Goal: Information Seeking & Learning: Learn about a topic

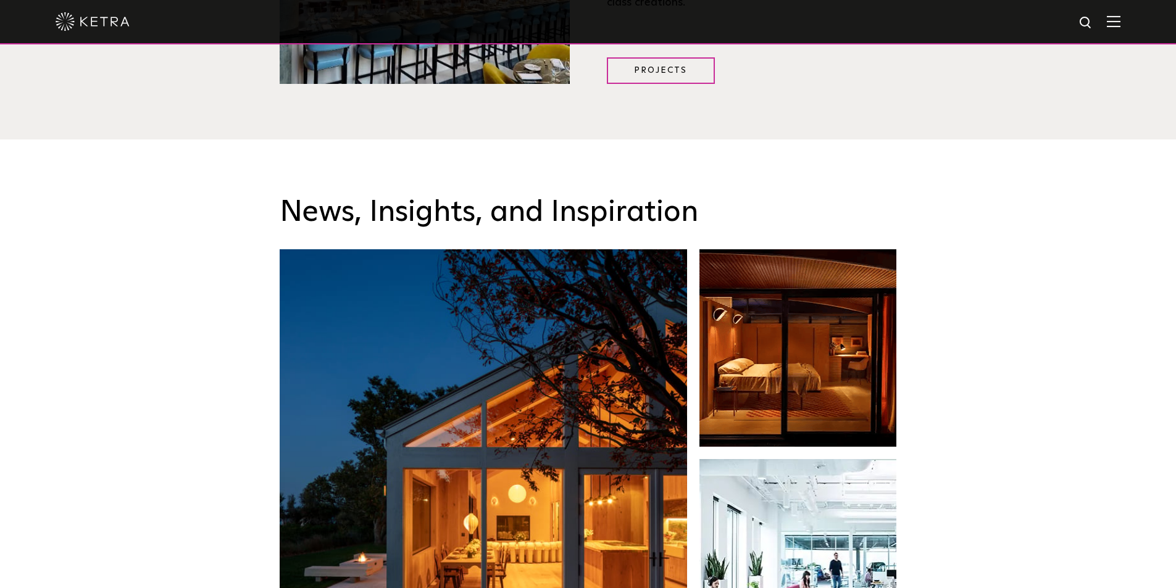
scroll to position [1790, 0]
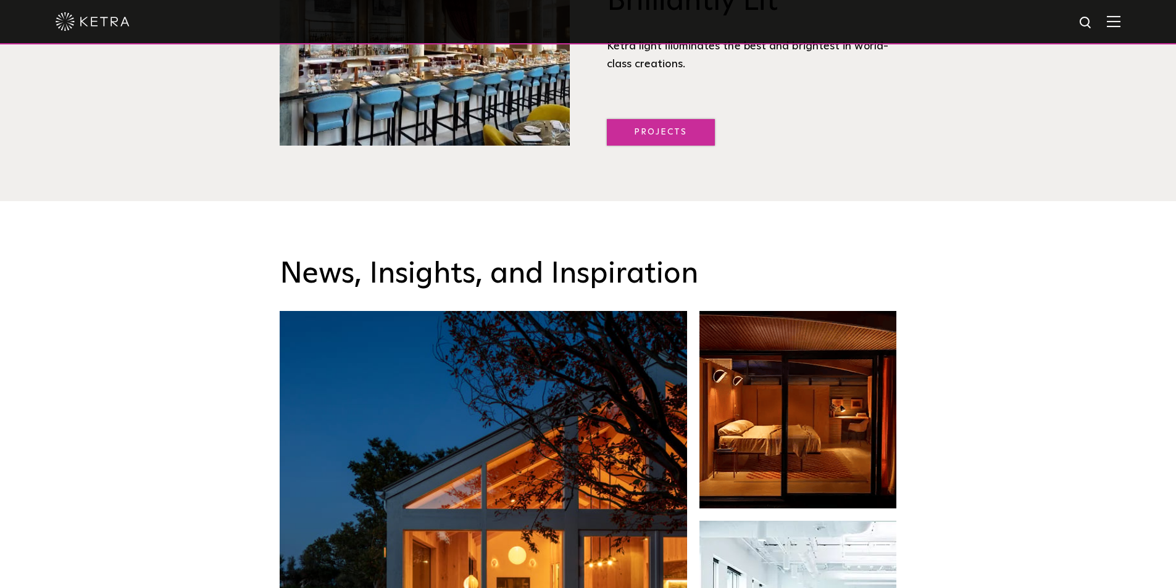
click at [648, 126] on link "Projects" at bounding box center [661, 132] width 108 height 27
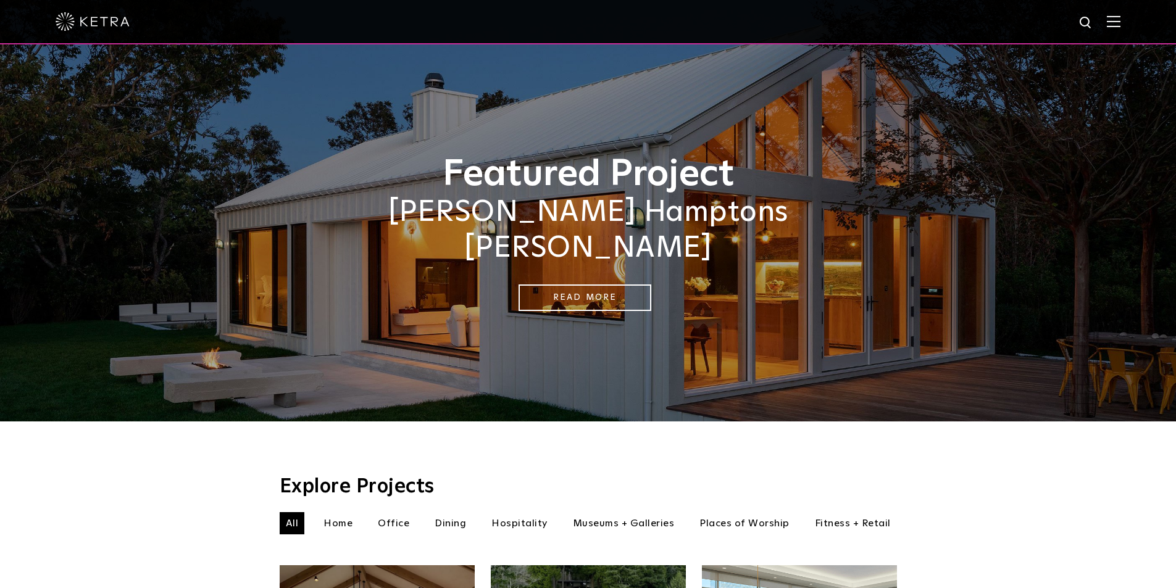
scroll to position [247, 0]
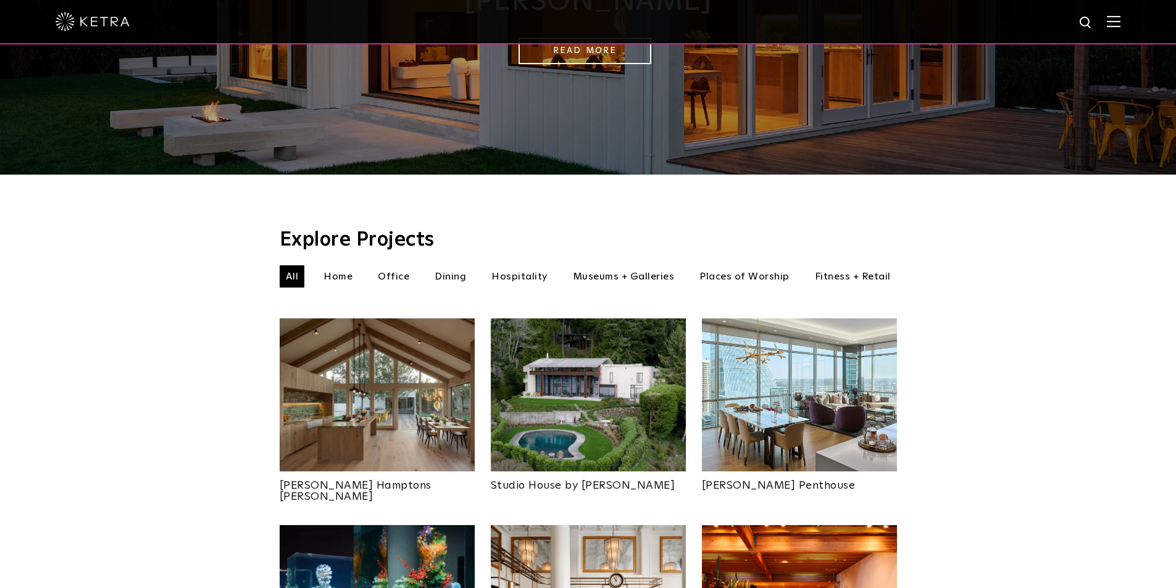
click at [337, 265] on li "Home" at bounding box center [337, 276] width 41 height 22
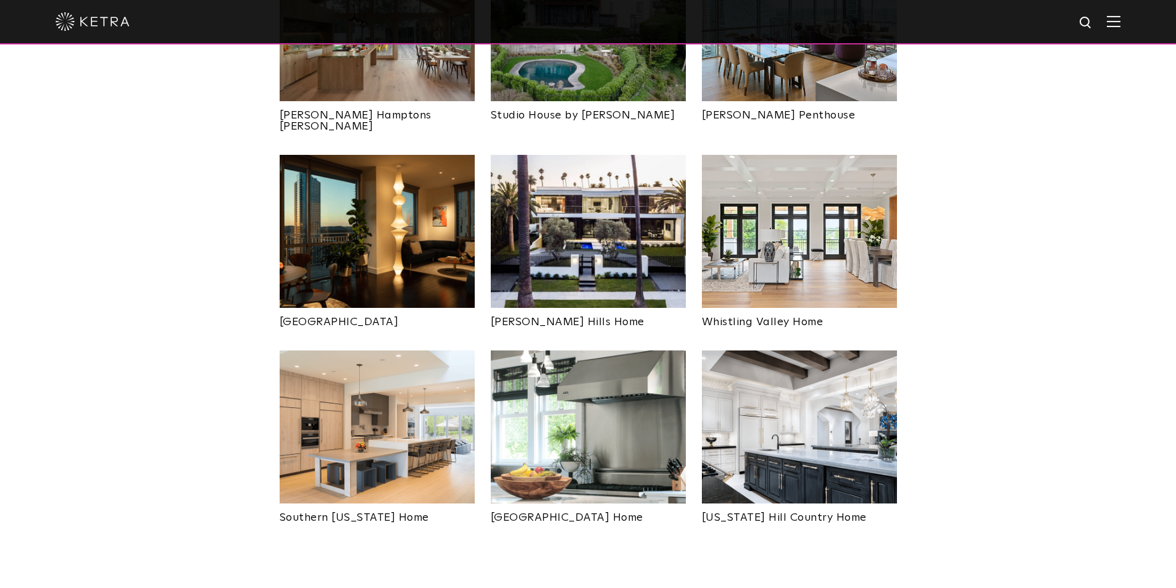
scroll to position [494, 0]
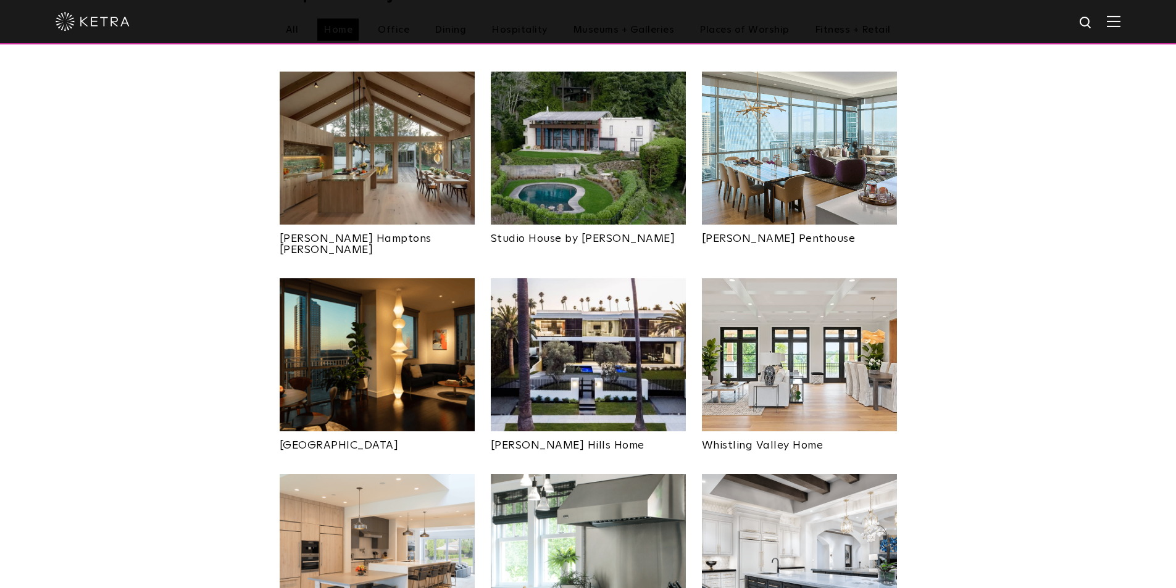
click at [635, 330] on img at bounding box center [588, 354] width 195 height 153
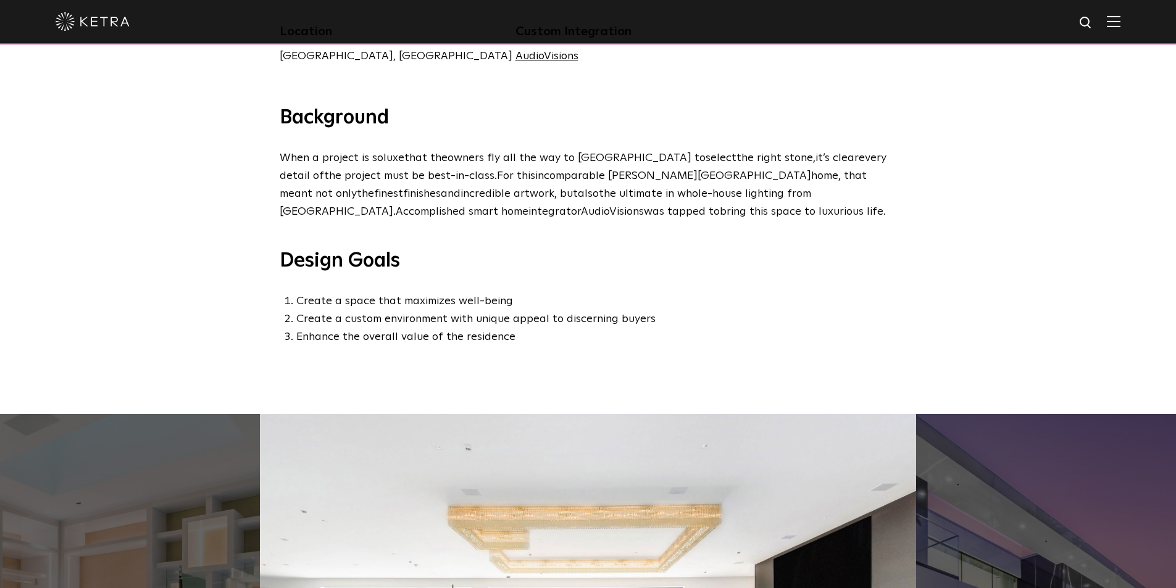
scroll to position [864, 0]
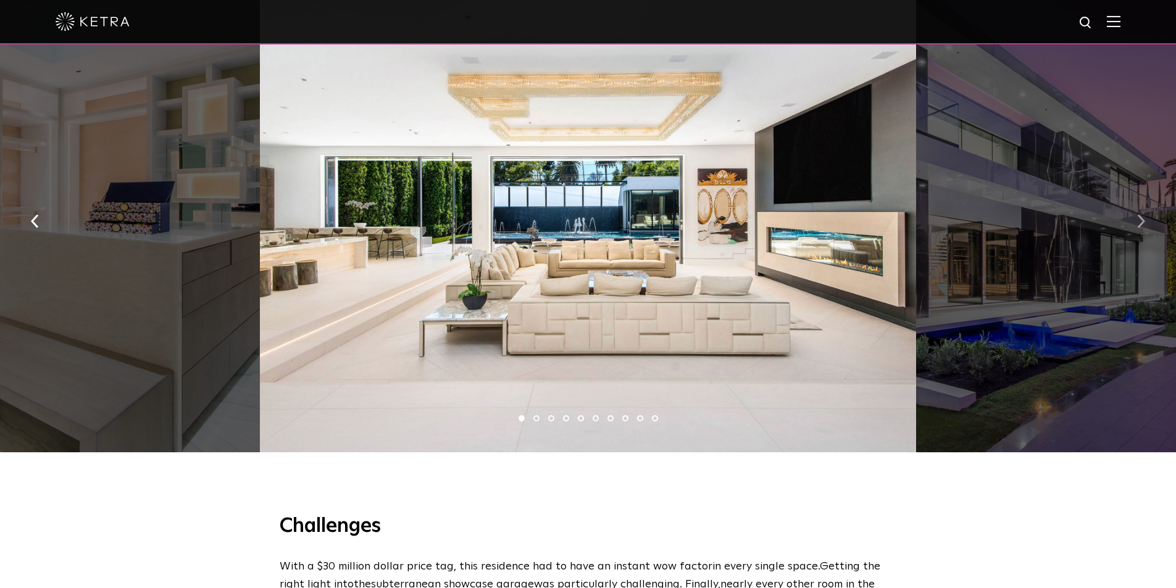
click at [1141, 227] on img "button" at bounding box center [1141, 221] width 8 height 14
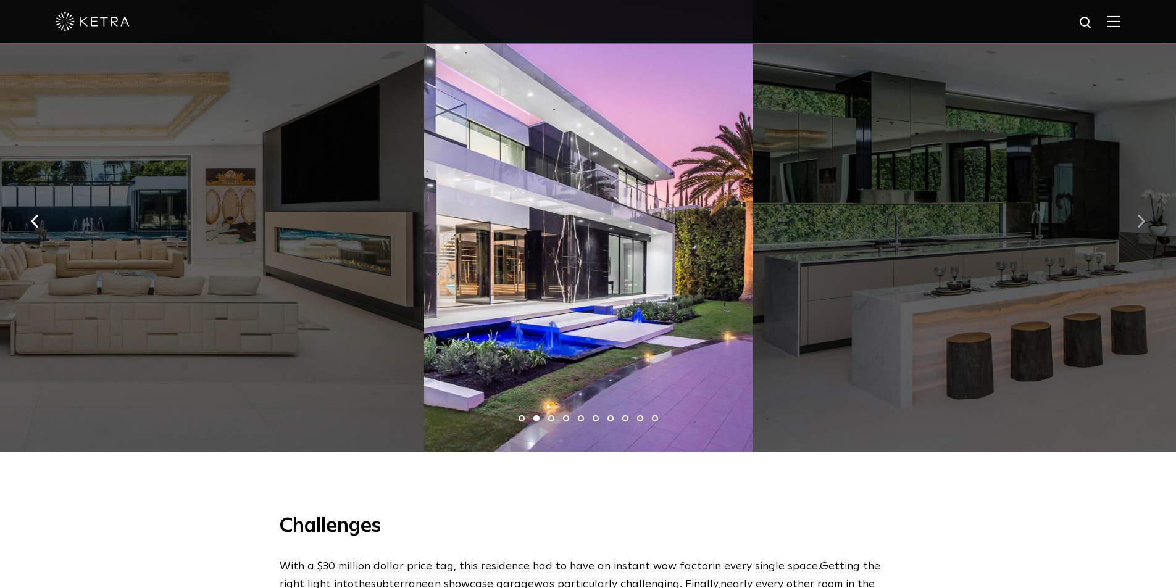
click at [1141, 227] on img "button" at bounding box center [1141, 221] width 8 height 14
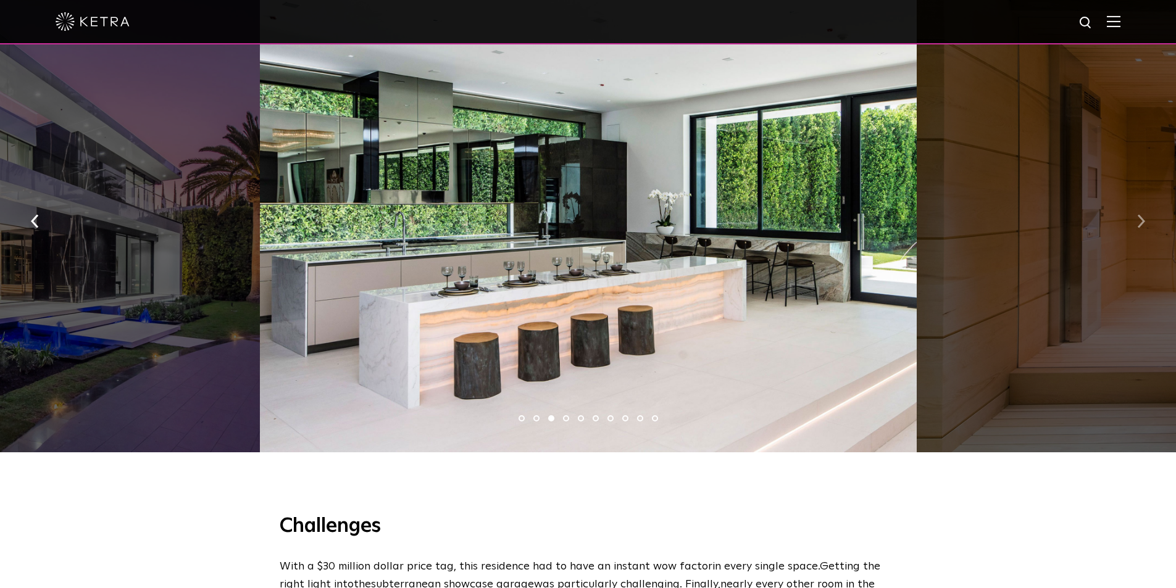
click at [1141, 227] on img "button" at bounding box center [1141, 221] width 8 height 14
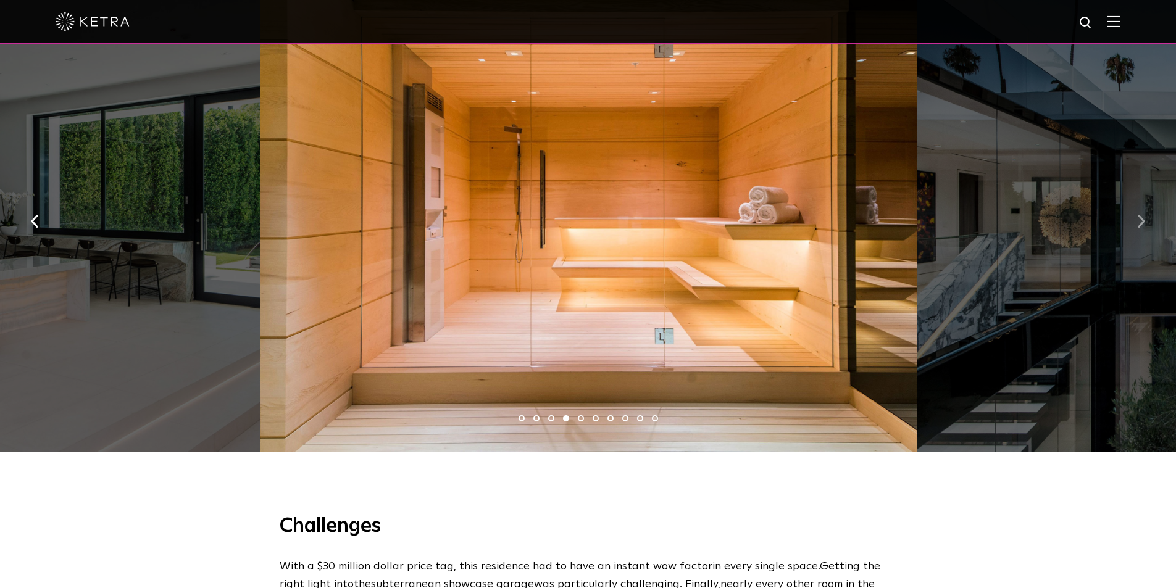
click at [1141, 227] on img "button" at bounding box center [1141, 221] width 8 height 14
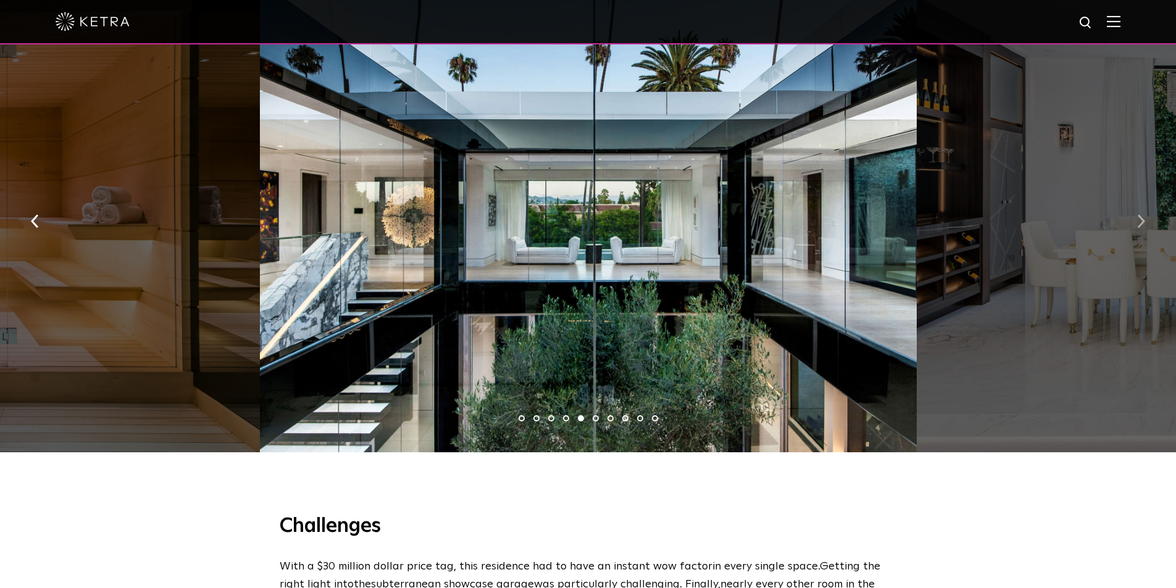
click at [1141, 227] on img "button" at bounding box center [1141, 221] width 8 height 14
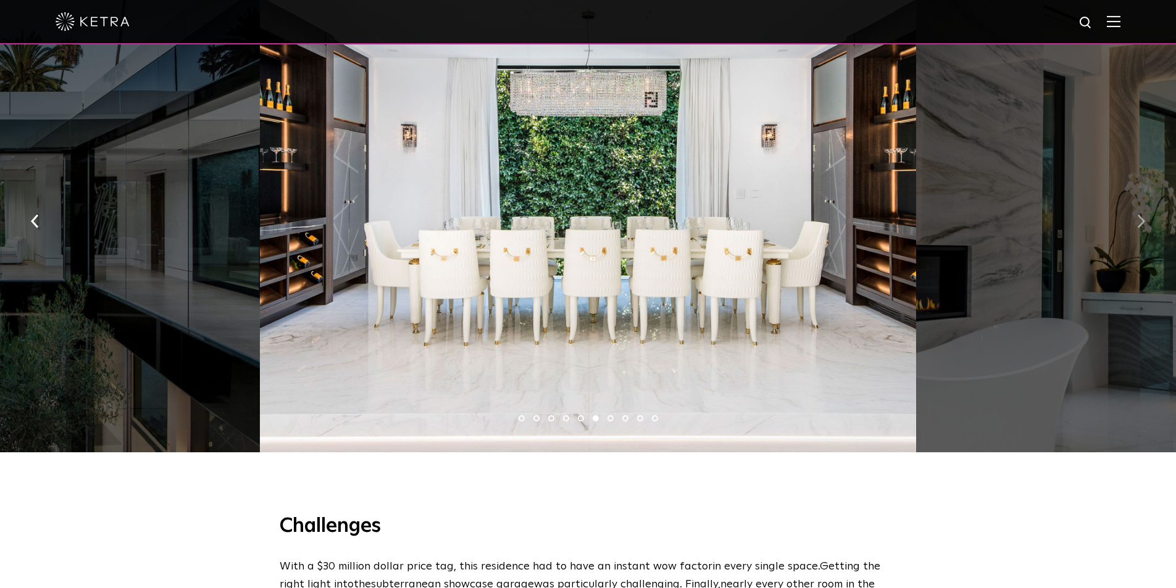
click at [1141, 227] on img "button" at bounding box center [1141, 221] width 8 height 14
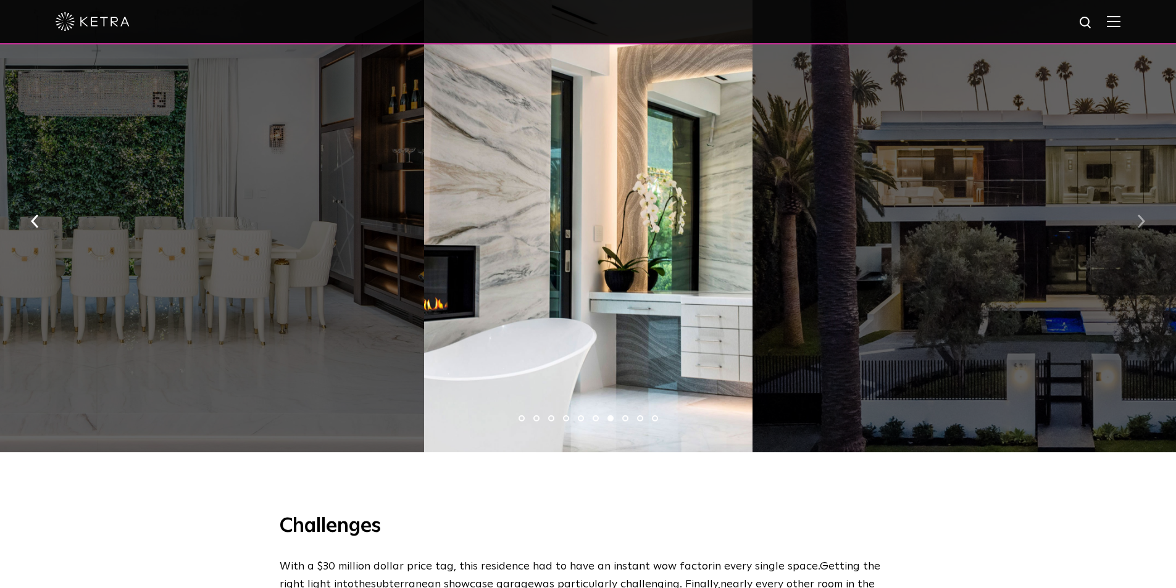
click at [1141, 227] on img "button" at bounding box center [1141, 221] width 8 height 14
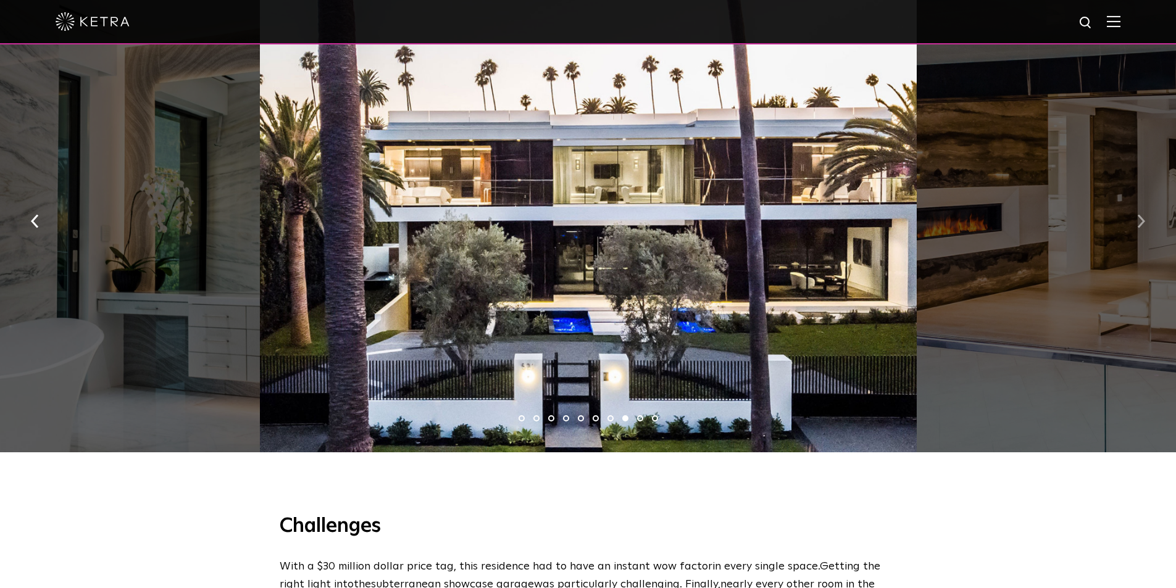
click at [1141, 227] on img "button" at bounding box center [1141, 221] width 8 height 14
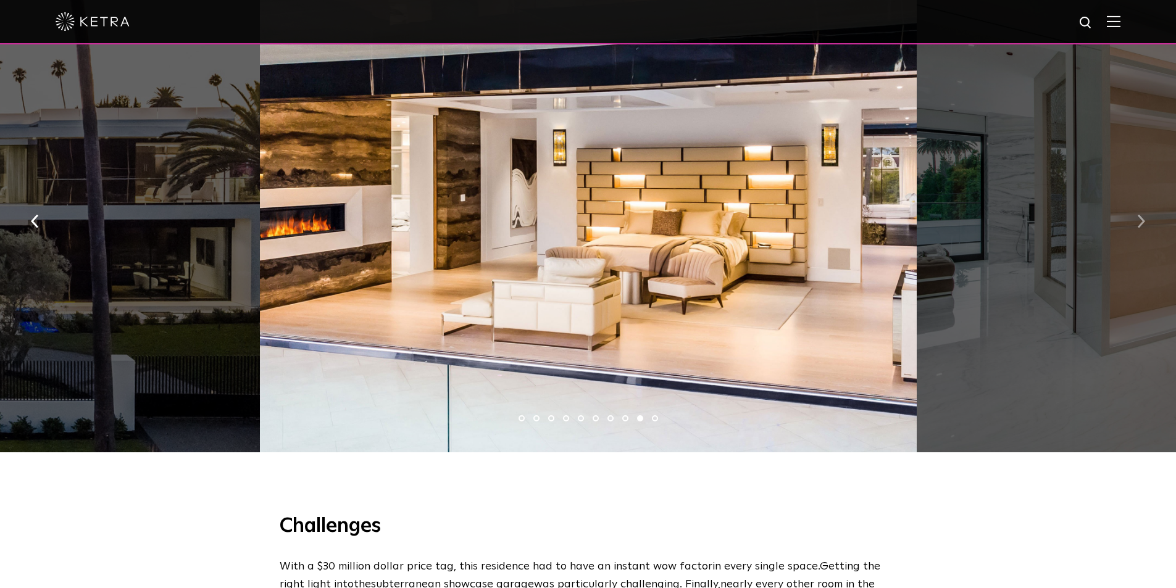
click at [1141, 227] on img "button" at bounding box center [1141, 221] width 8 height 14
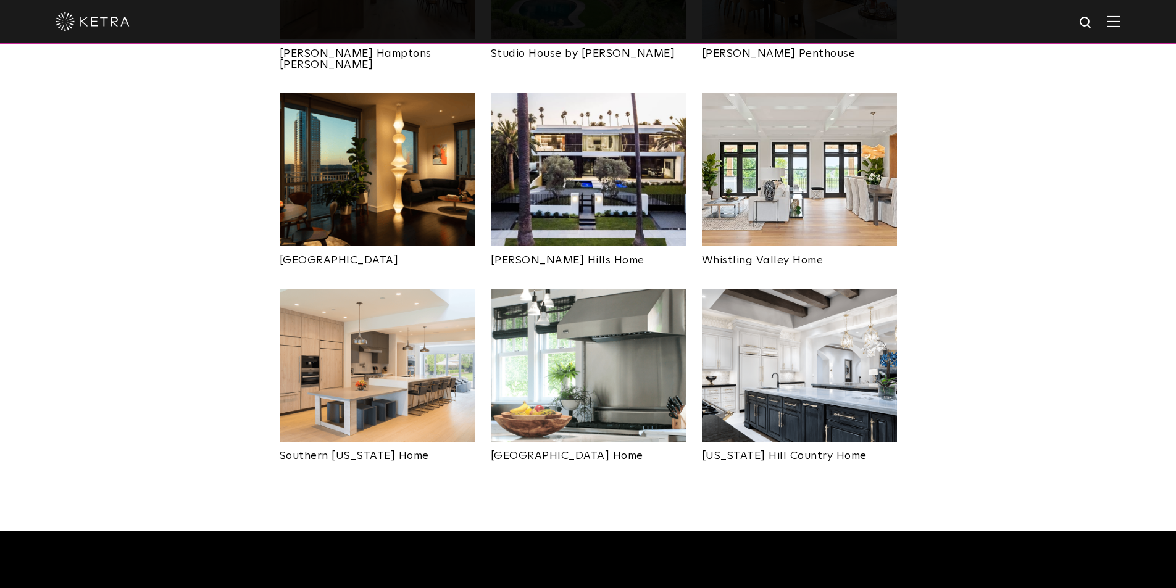
scroll to position [617, 0]
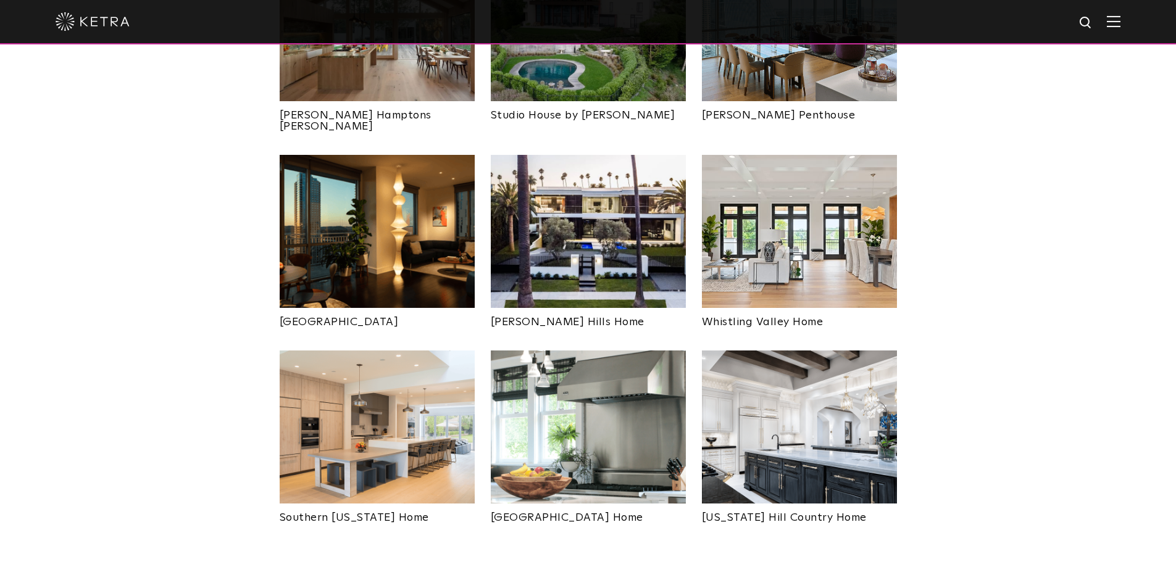
click at [585, 226] on img at bounding box center [588, 231] width 195 height 153
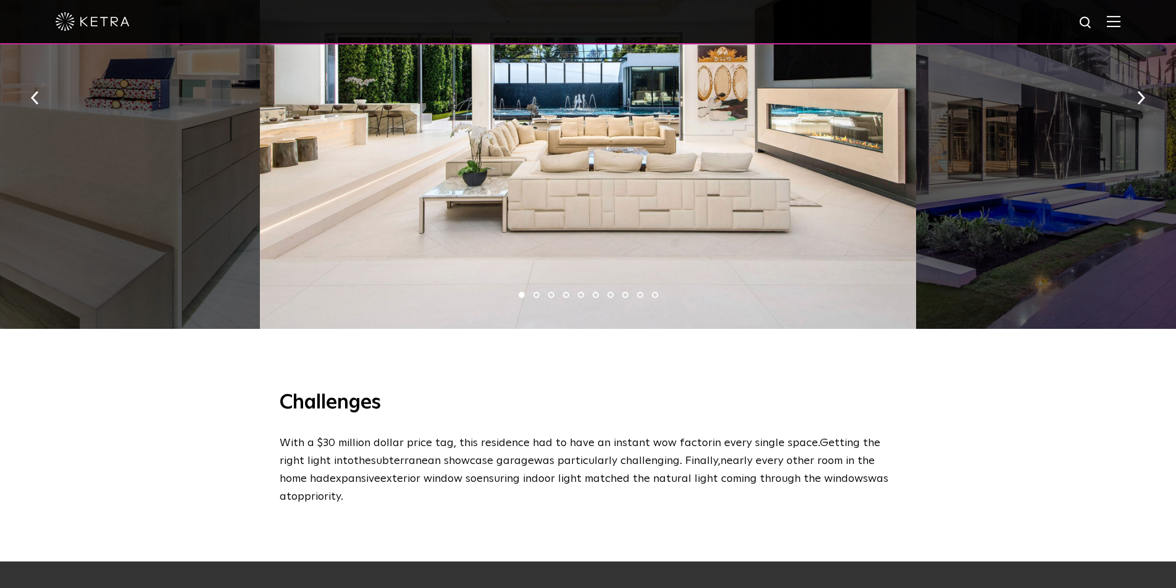
scroll to position [926, 0]
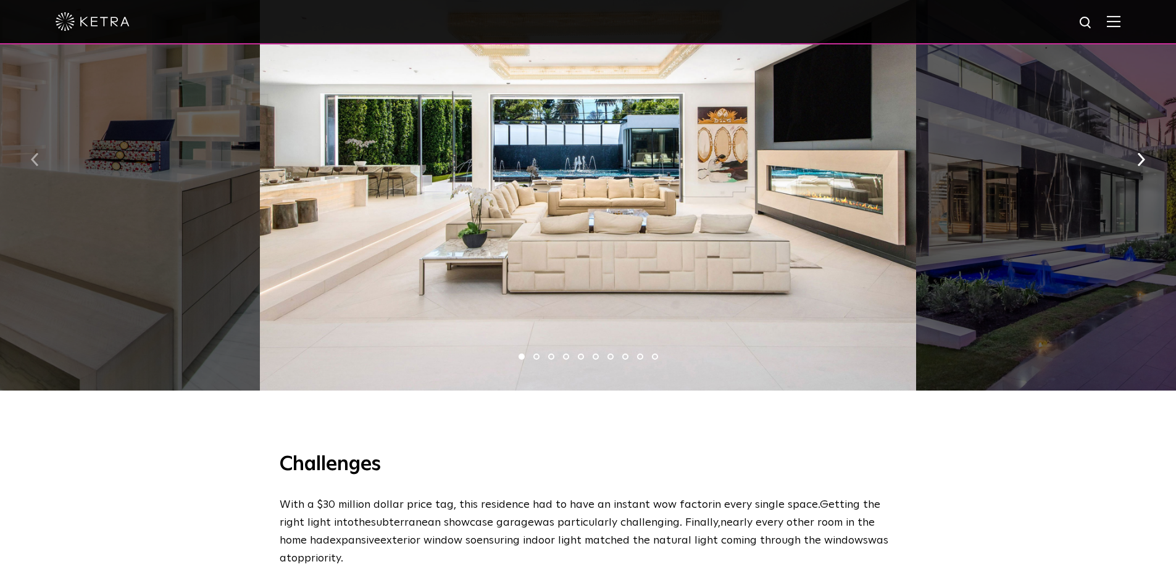
click at [29, 158] on button "button" at bounding box center [35, 158] width 27 height 43
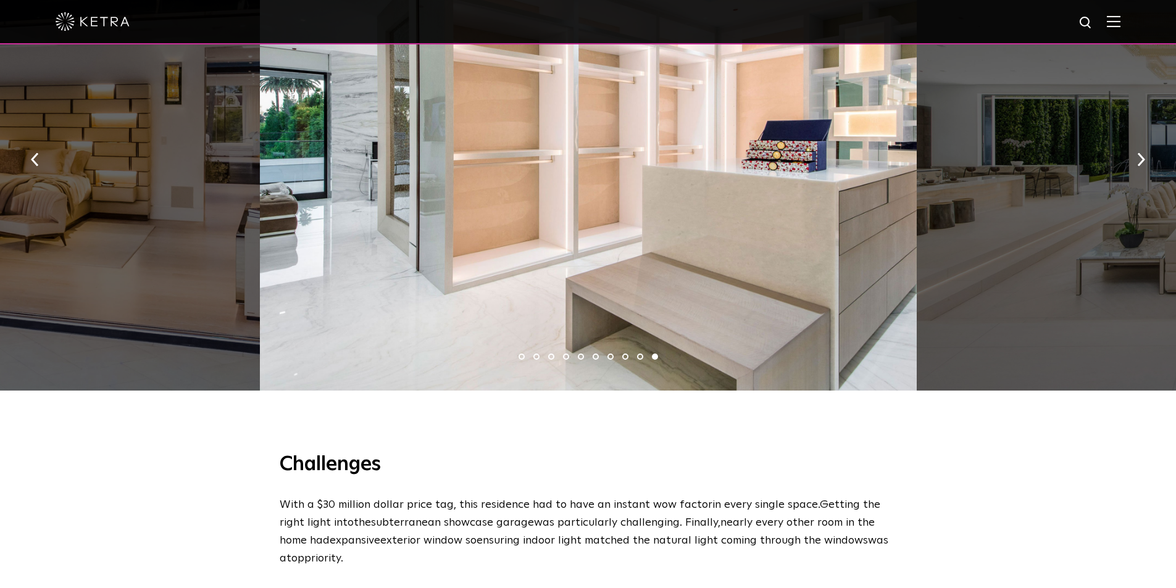
scroll to position [864, 0]
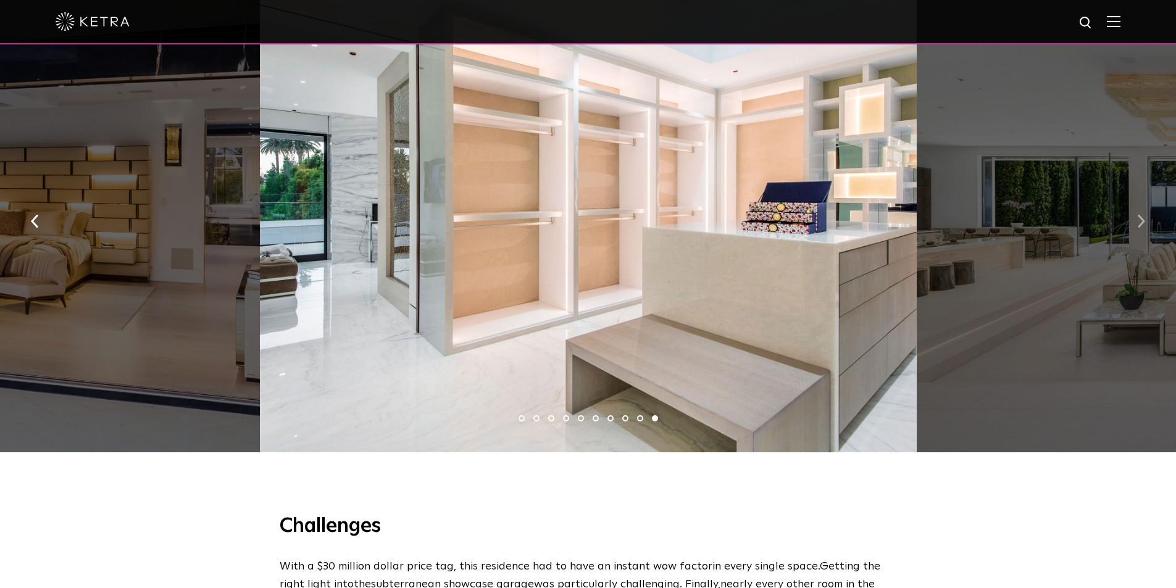
click at [1139, 218] on button "button" at bounding box center [1140, 220] width 27 height 43
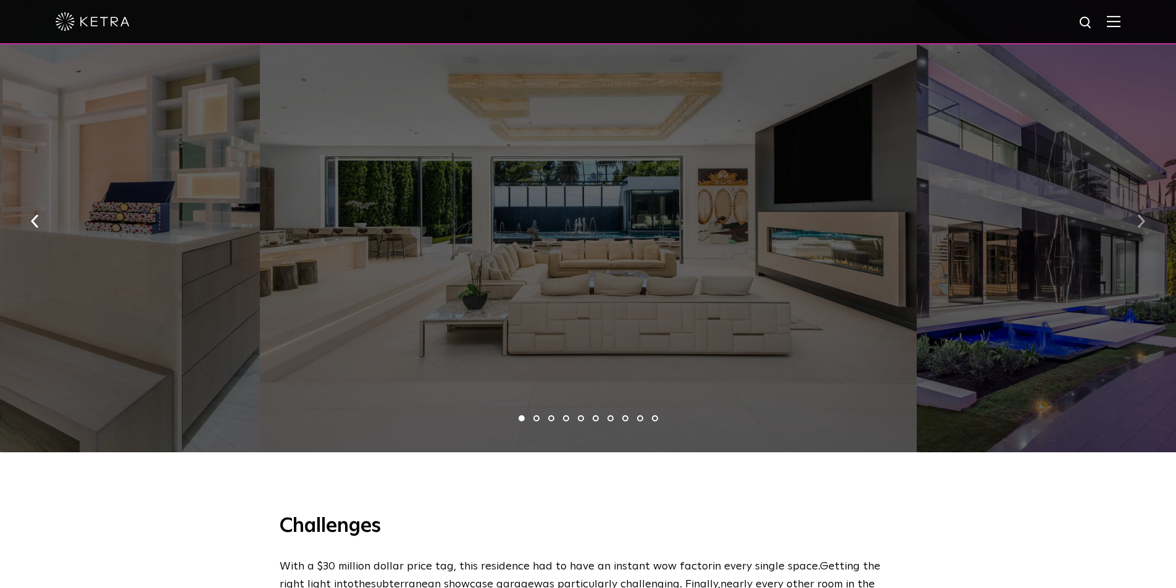
click at [1139, 218] on button "button" at bounding box center [1140, 220] width 27 height 43
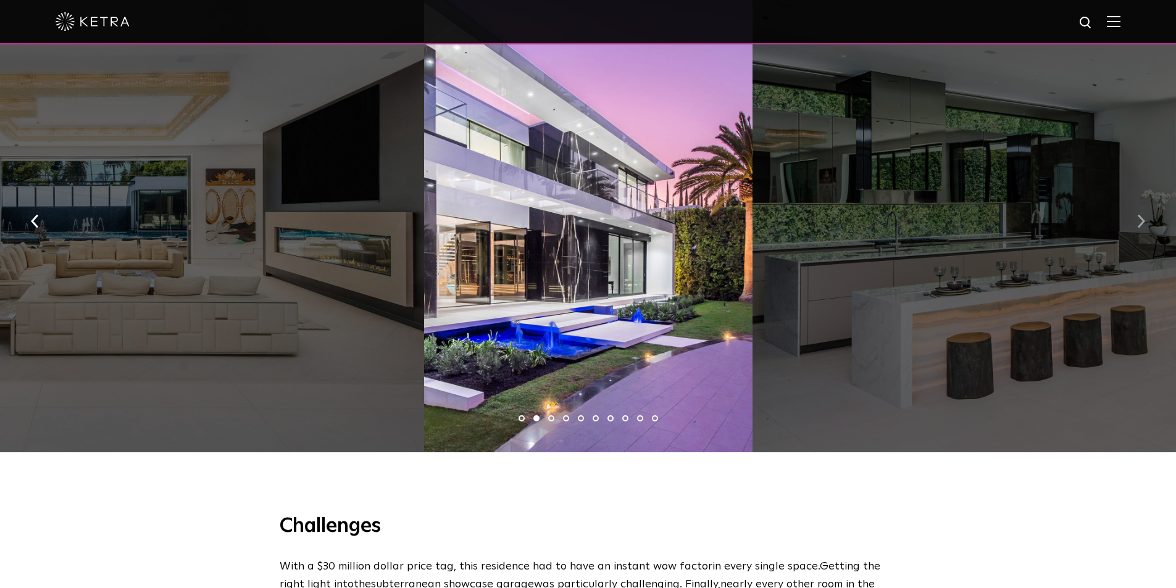
click at [1143, 228] on img "button" at bounding box center [1141, 221] width 8 height 14
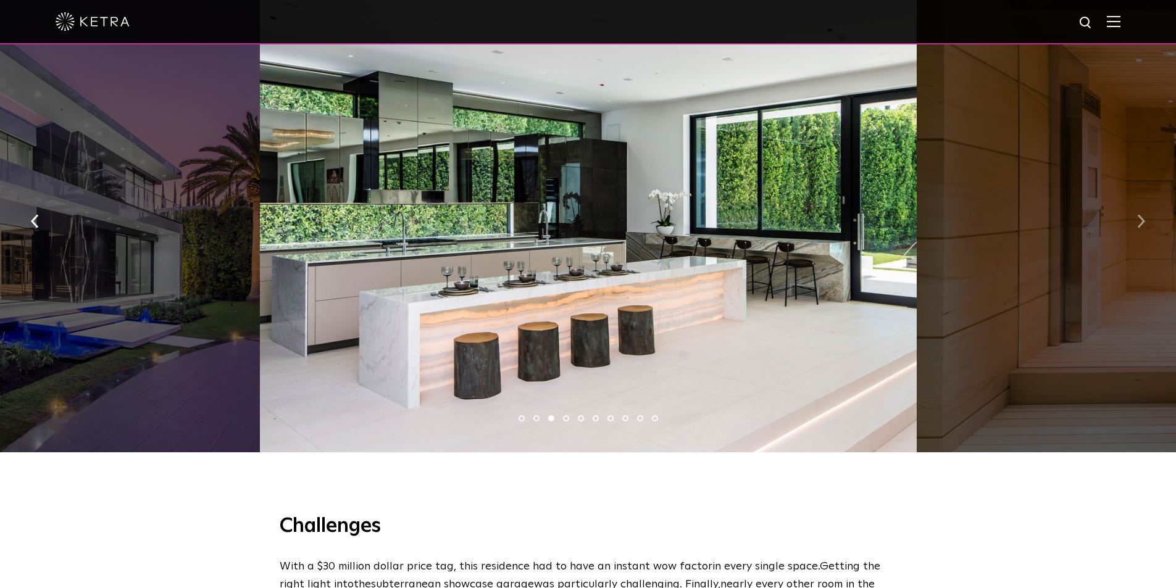
click at [1142, 228] on img "button" at bounding box center [1141, 221] width 8 height 14
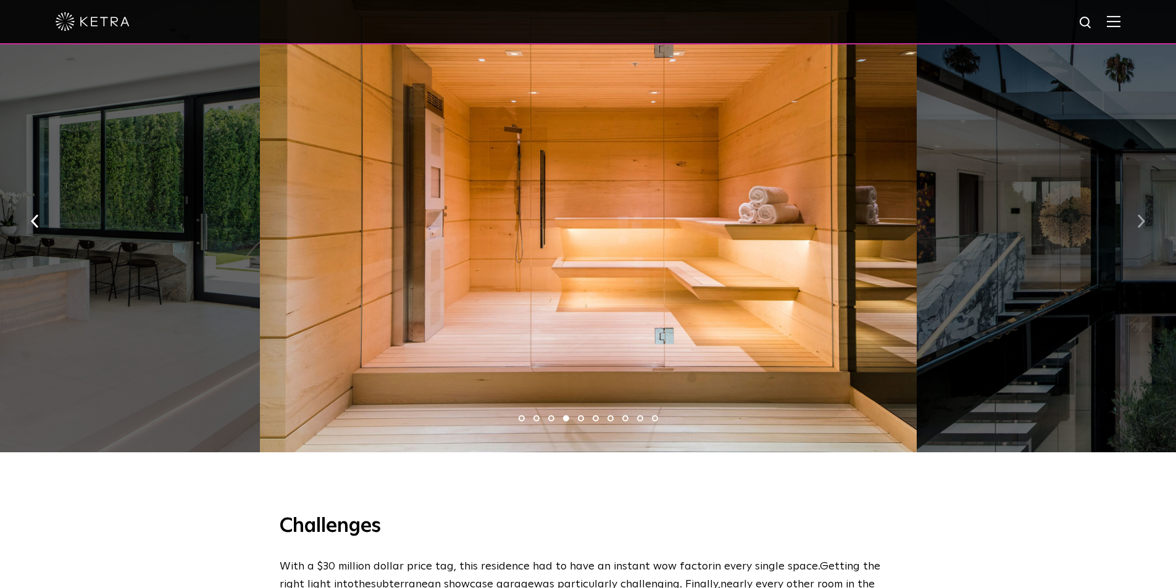
click at [1142, 228] on img "button" at bounding box center [1141, 221] width 8 height 14
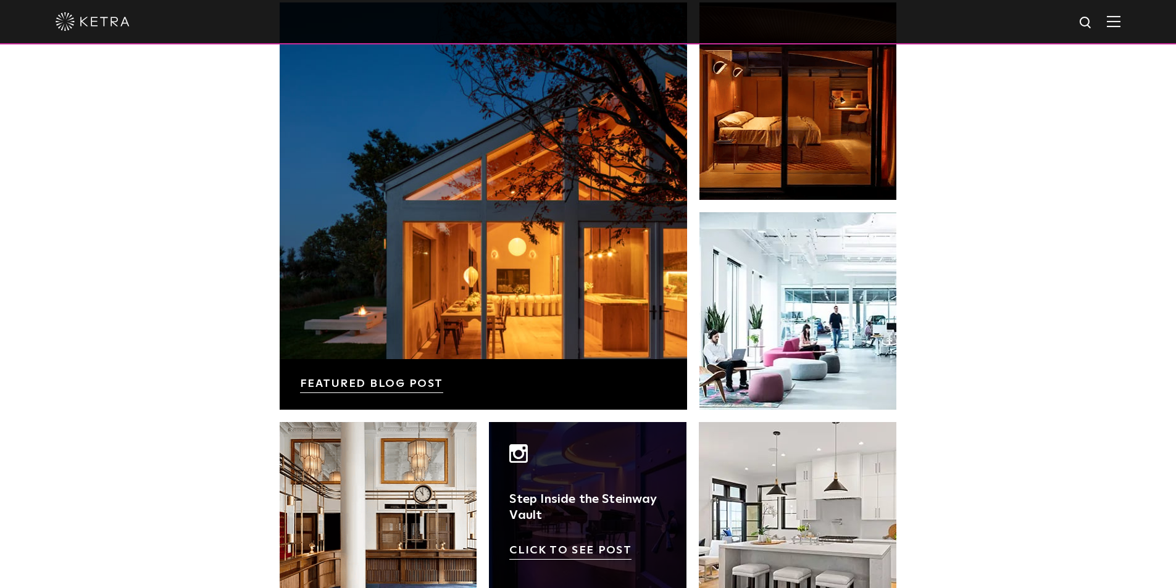
scroll to position [2036, 0]
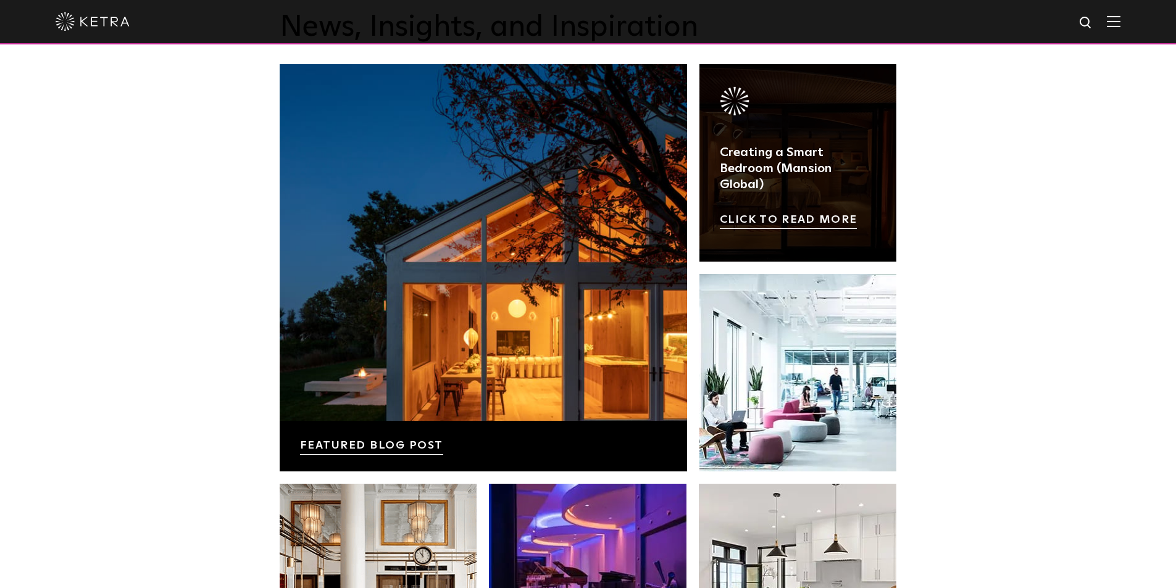
click at [817, 131] on link at bounding box center [797, 162] width 197 height 197
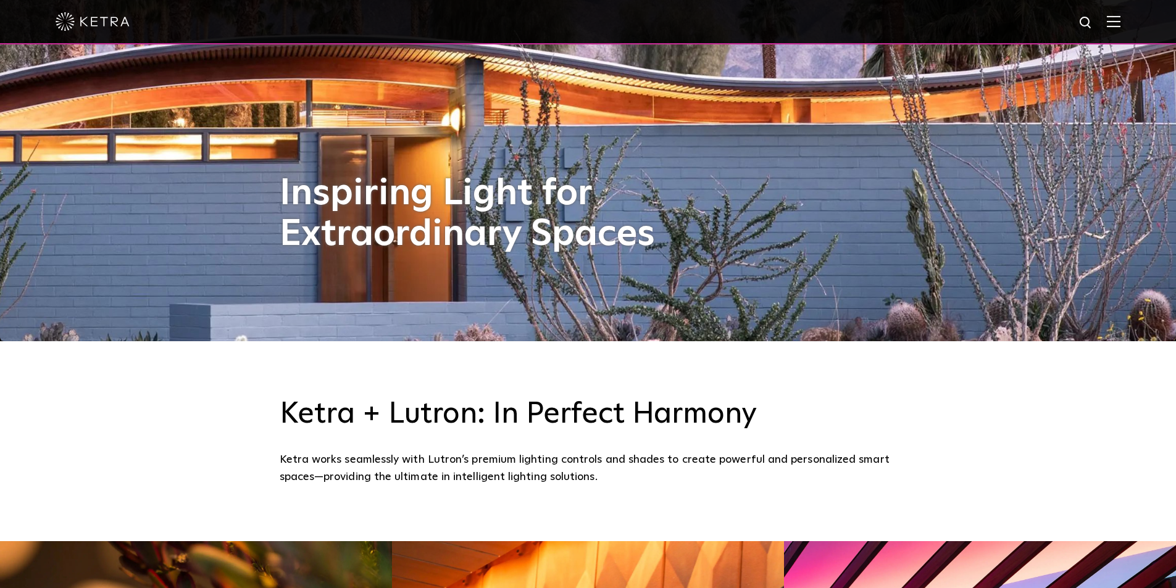
scroll to position [0, 0]
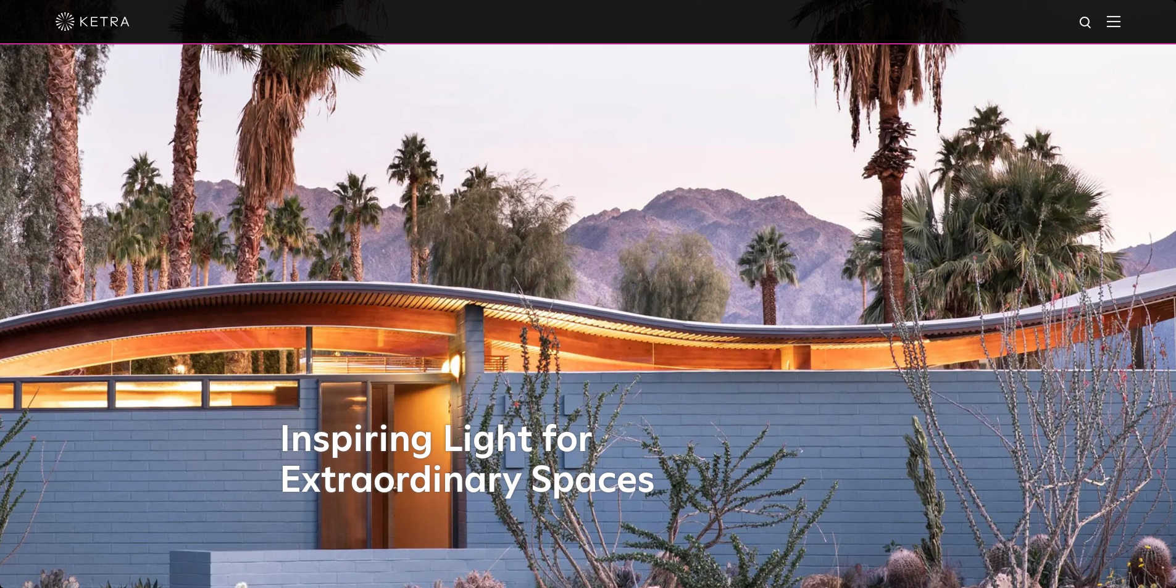
click at [1120, 25] on img at bounding box center [1113, 21] width 14 height 12
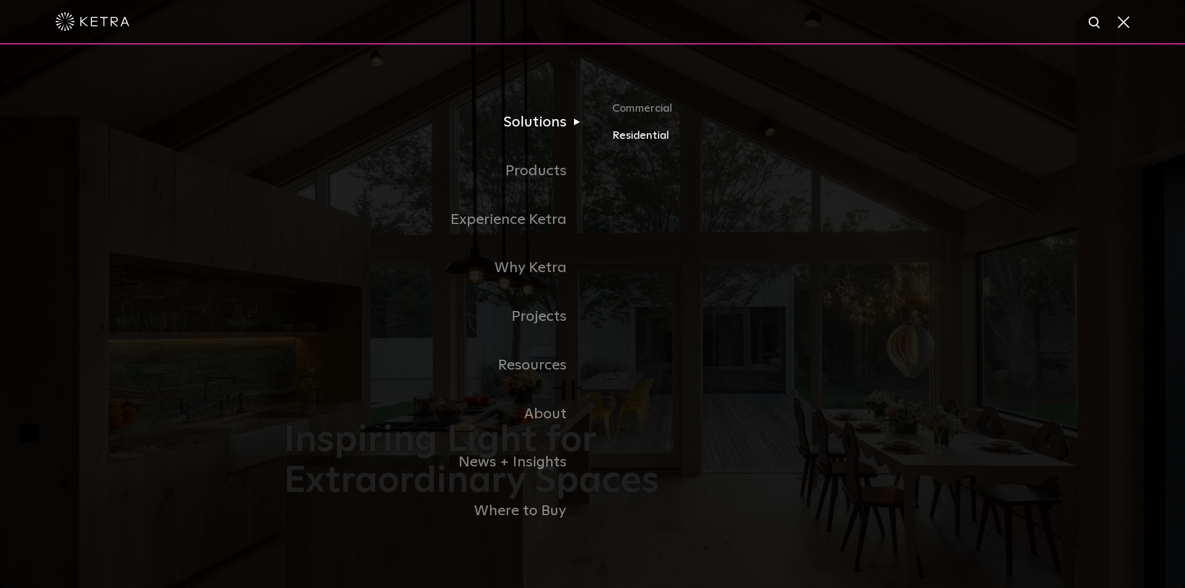
click at [634, 141] on link "Residential" at bounding box center [756, 136] width 289 height 18
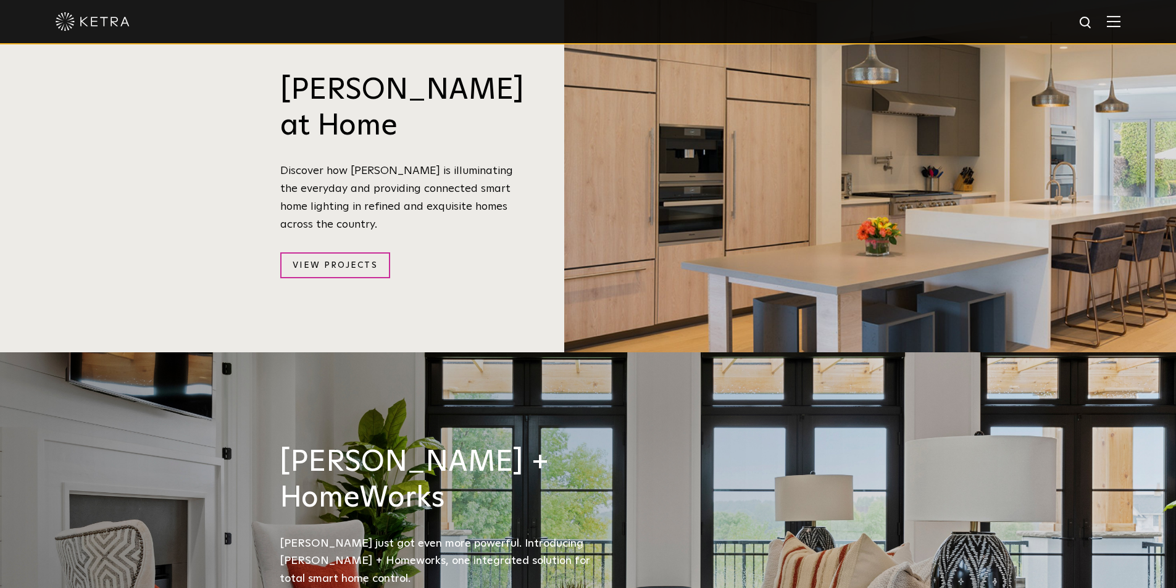
scroll to position [1296, 0]
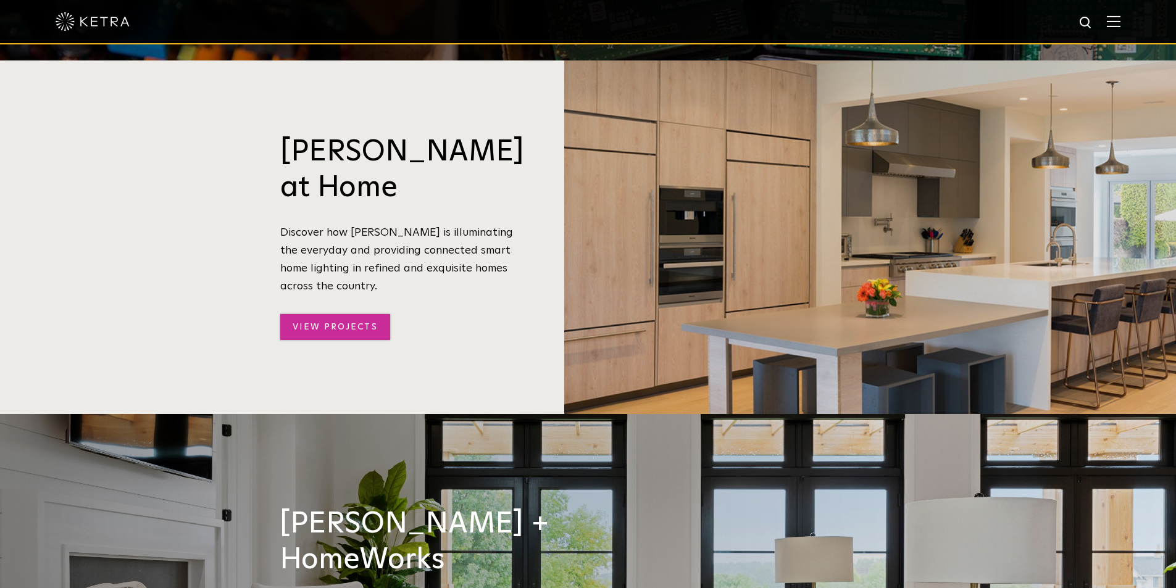
click at [357, 314] on link "View Projects" at bounding box center [334, 327] width 109 height 27
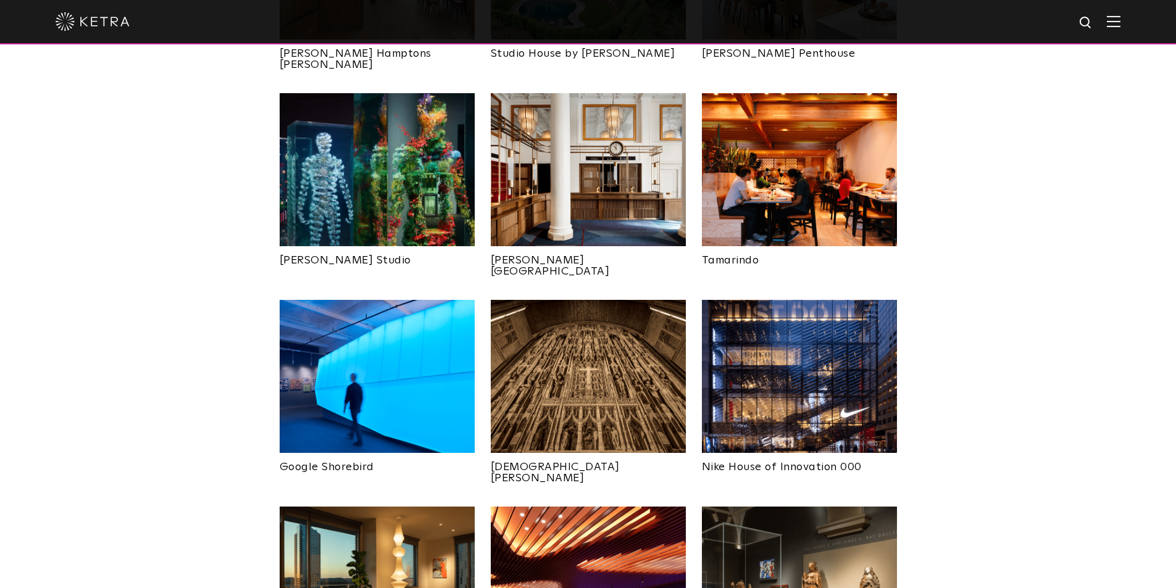
scroll to position [741, 0]
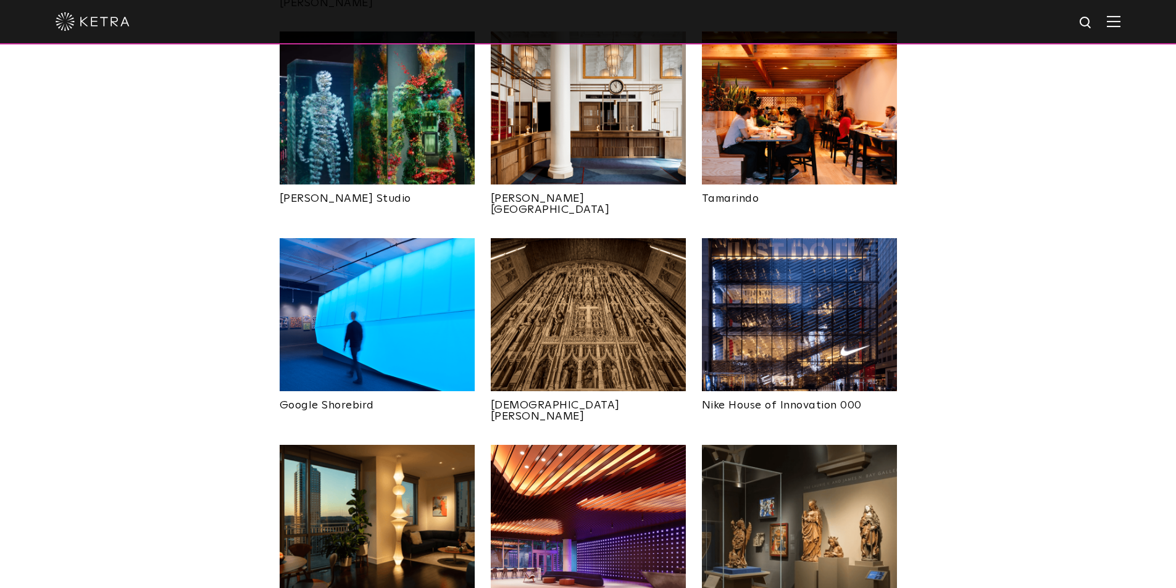
click at [595, 467] on img at bounding box center [588, 521] width 195 height 153
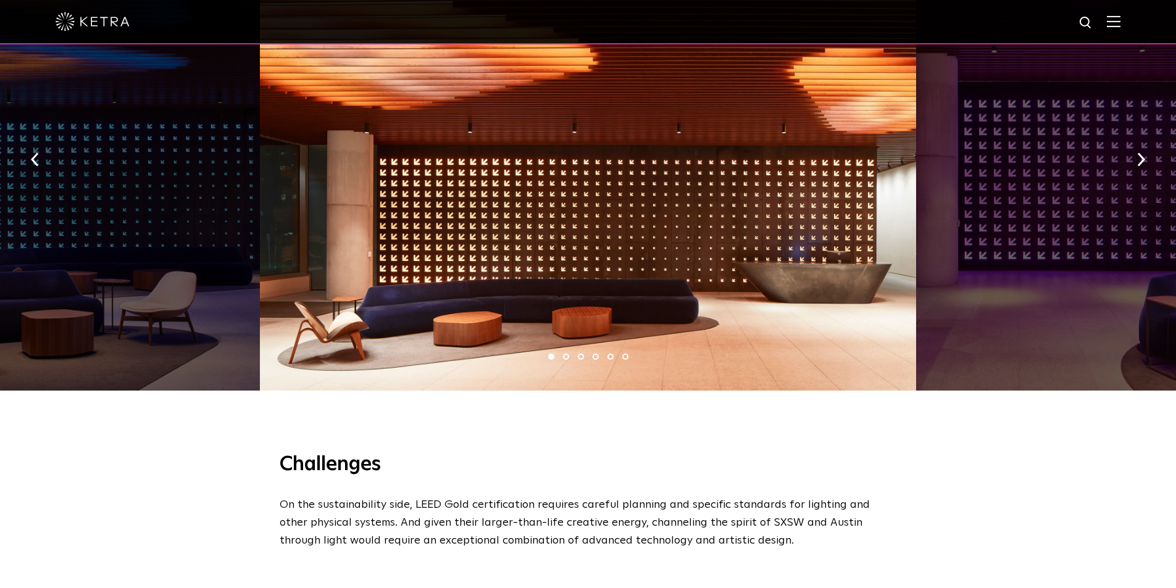
scroll to position [926, 0]
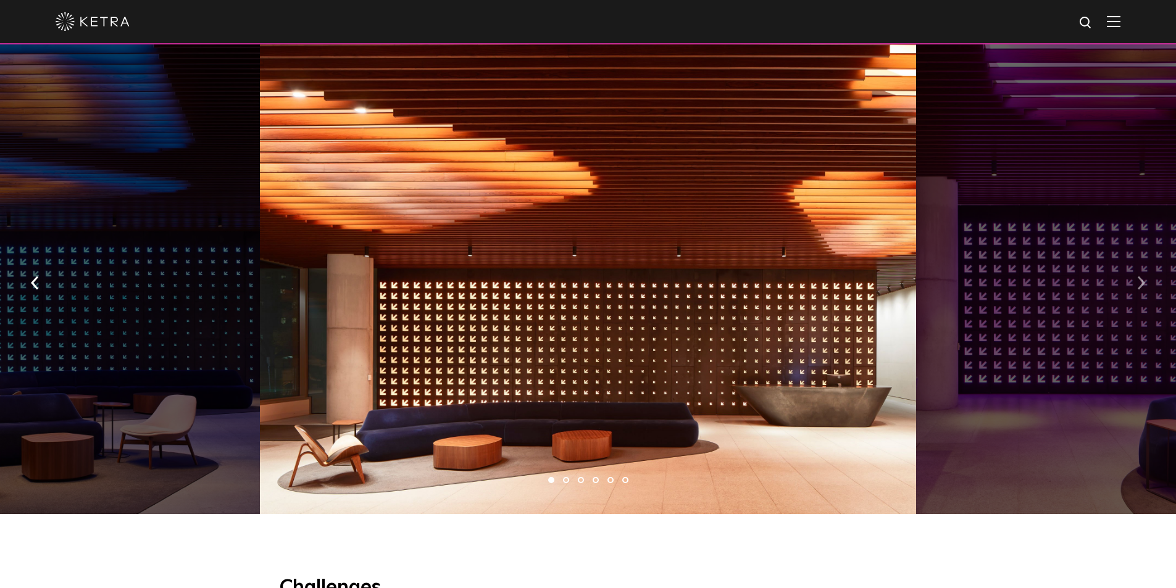
click at [1141, 276] on img "button" at bounding box center [1141, 283] width 8 height 14
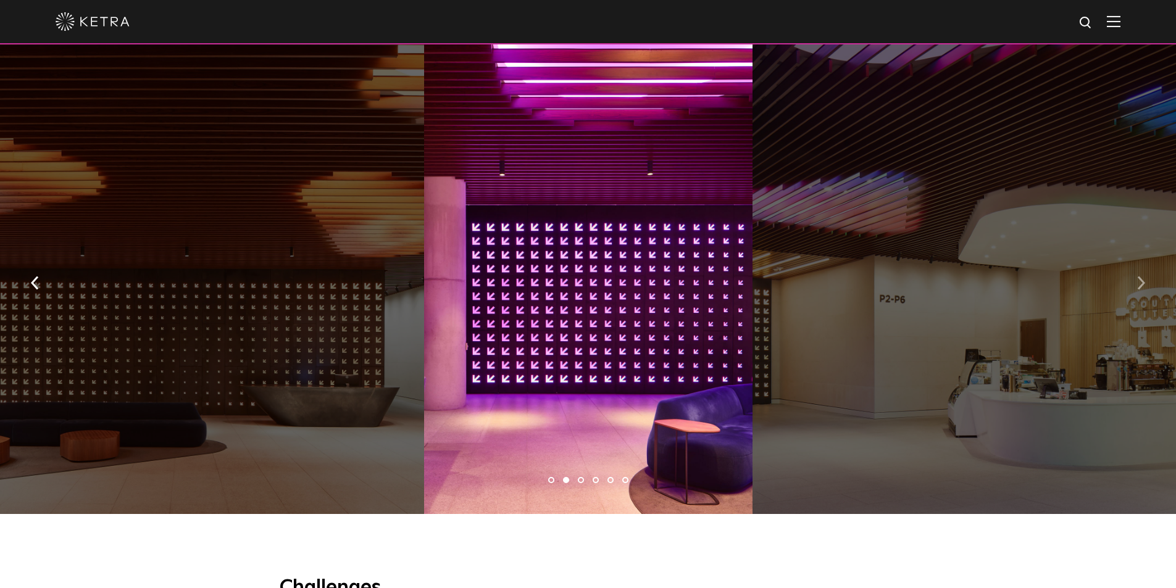
click at [1141, 276] on img "button" at bounding box center [1141, 283] width 8 height 14
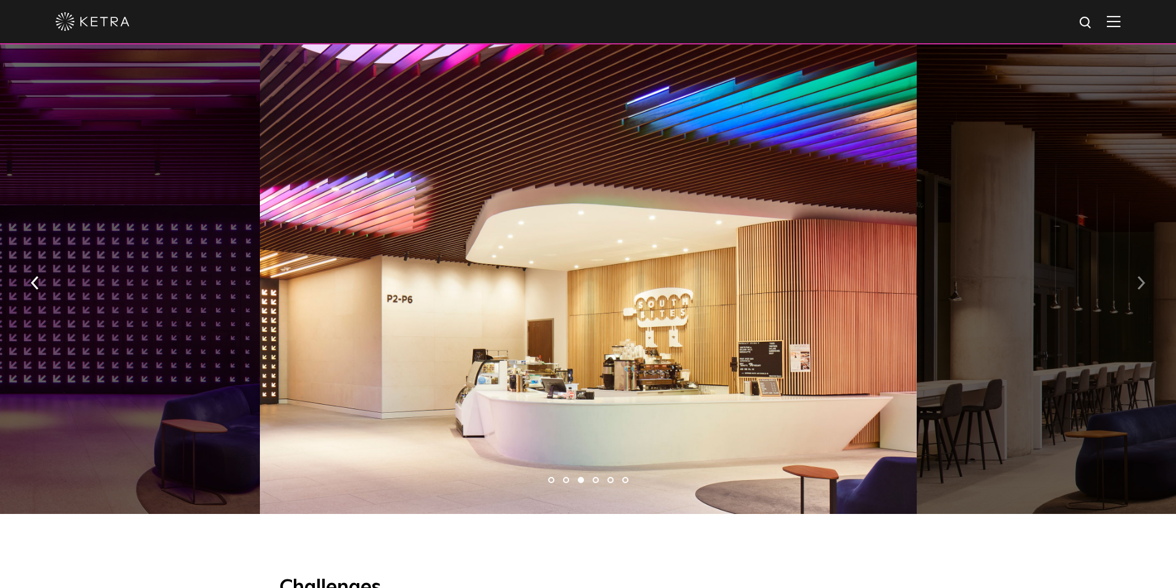
click at [1141, 276] on img "button" at bounding box center [1141, 283] width 8 height 14
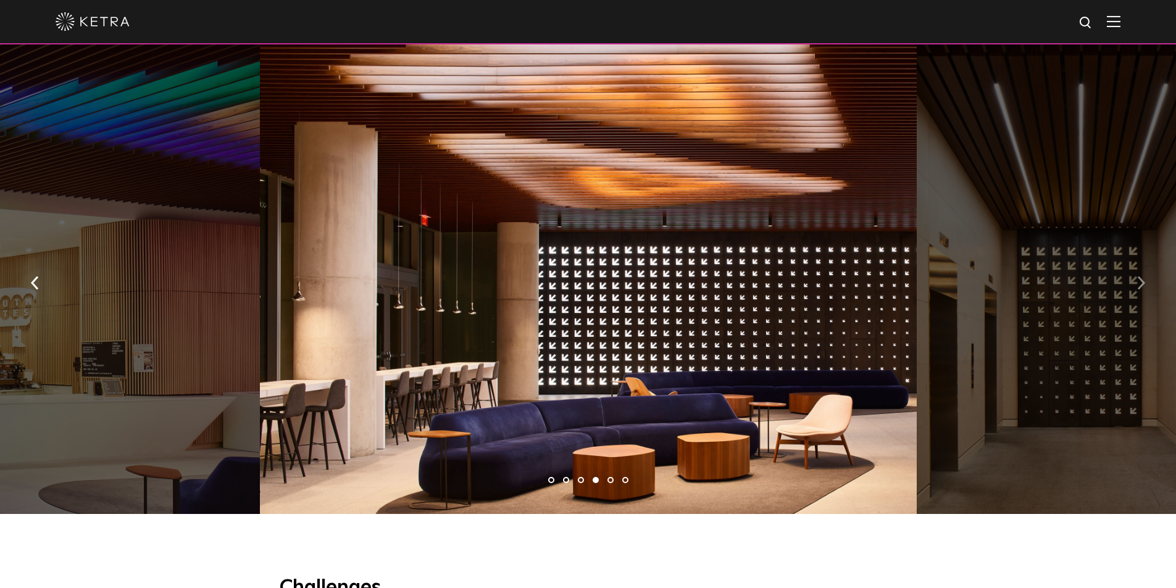
click at [1141, 276] on img "button" at bounding box center [1141, 283] width 8 height 14
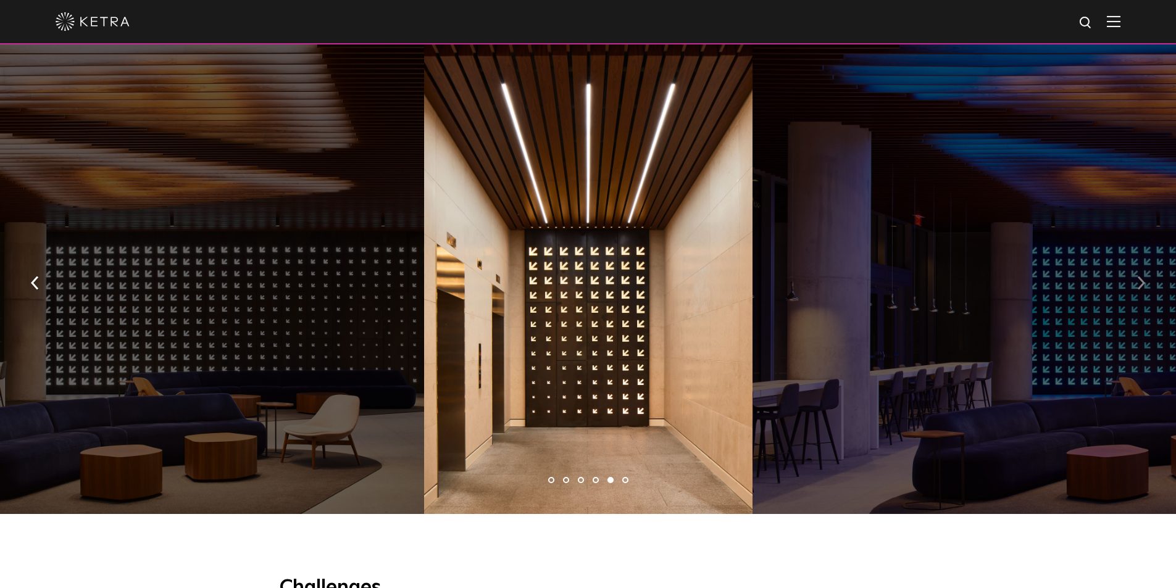
click at [1141, 276] on img "button" at bounding box center [1141, 283] width 8 height 14
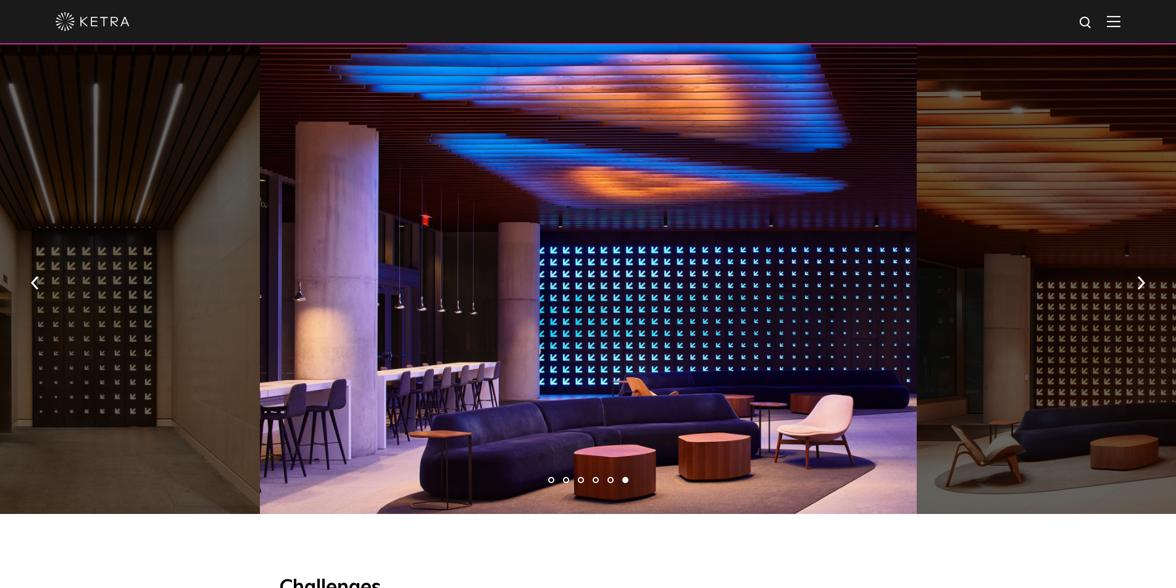
click at [604, 301] on div at bounding box center [588, 279] width 657 height 470
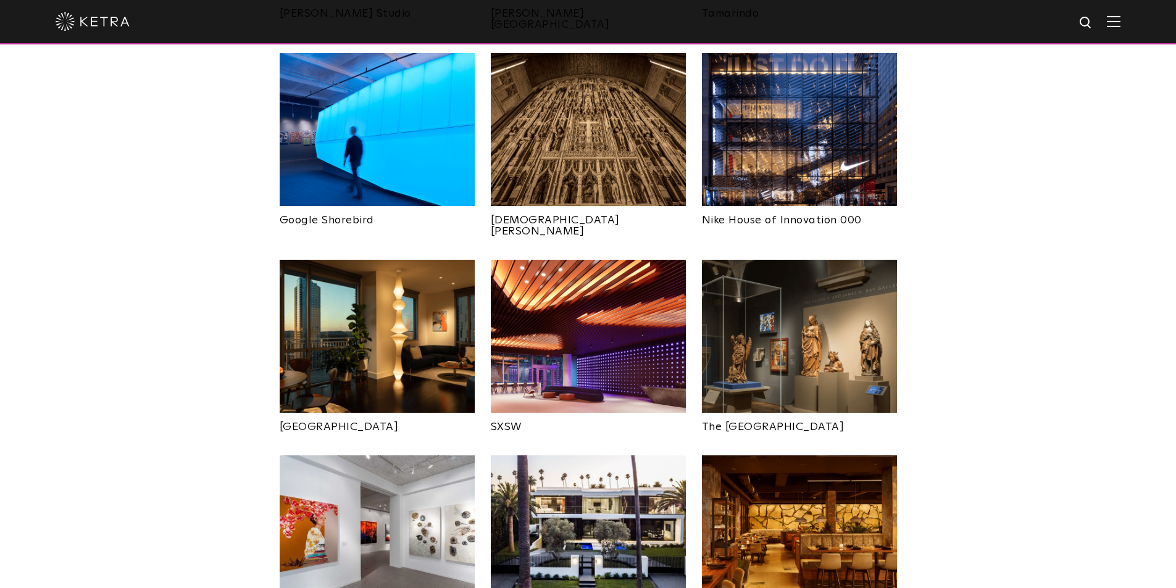
scroll to position [1111, 0]
